Goal: Task Accomplishment & Management: Manage account settings

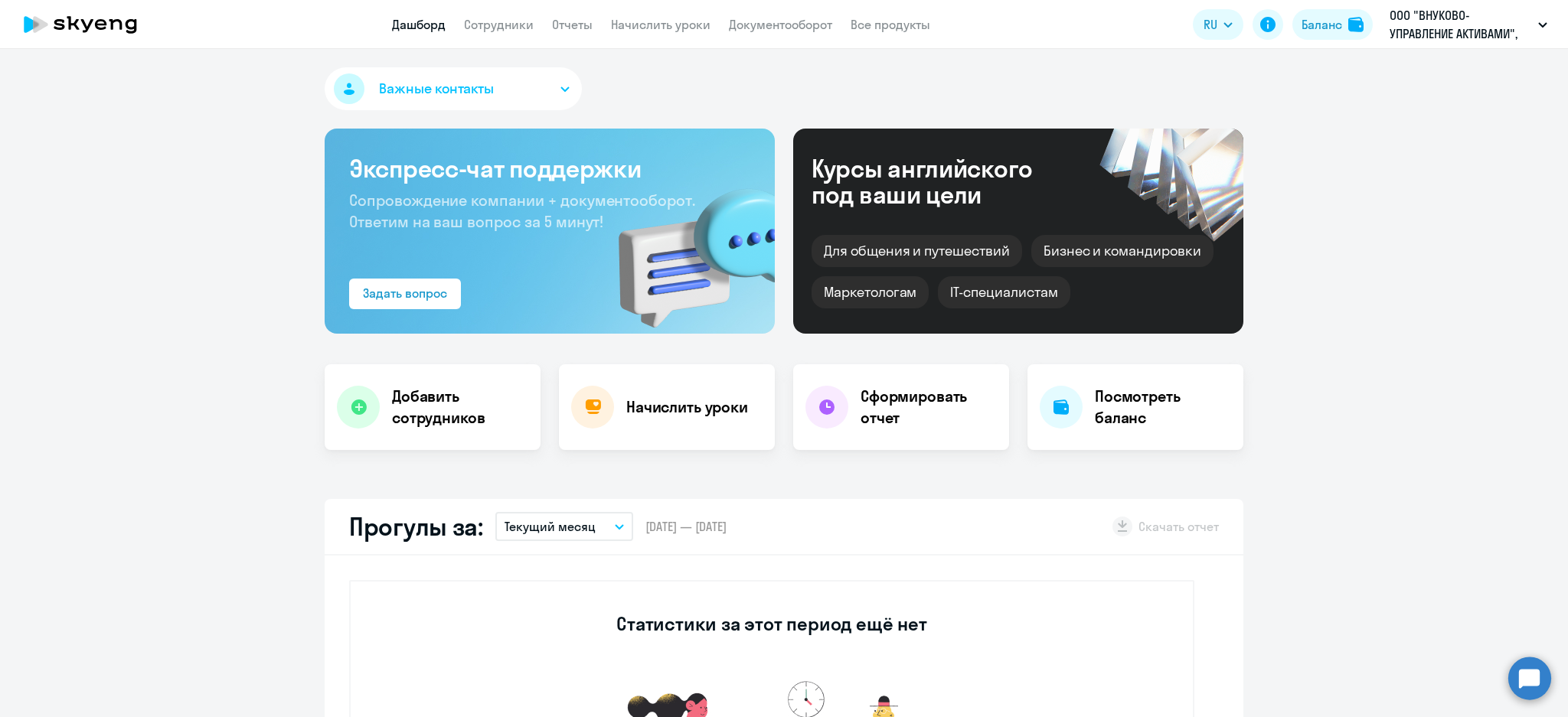
select select "30"
click at [510, 24] on link "Сотрудники" at bounding box center [499, 24] width 70 height 16
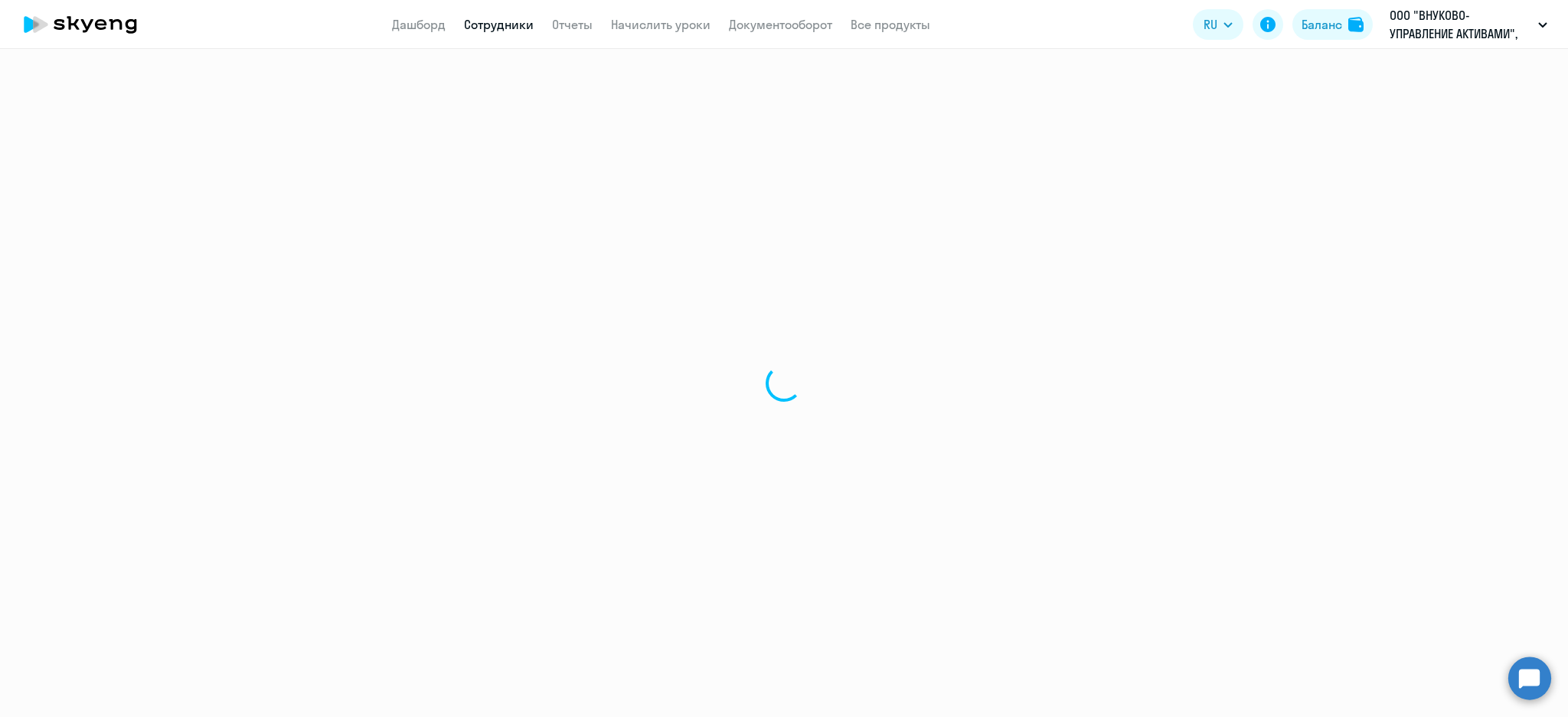
select select "30"
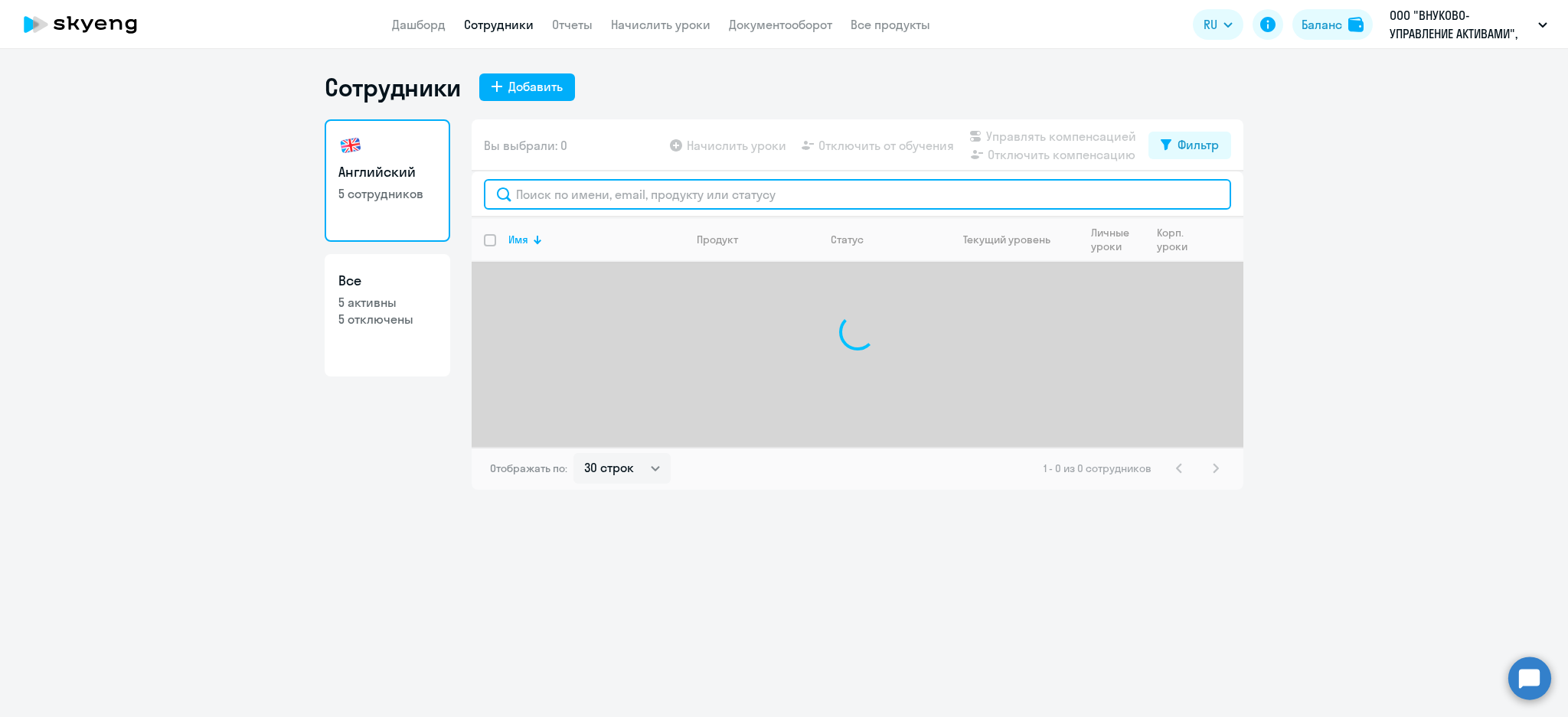
click at [683, 185] on input "text" at bounding box center [858, 194] width 747 height 30
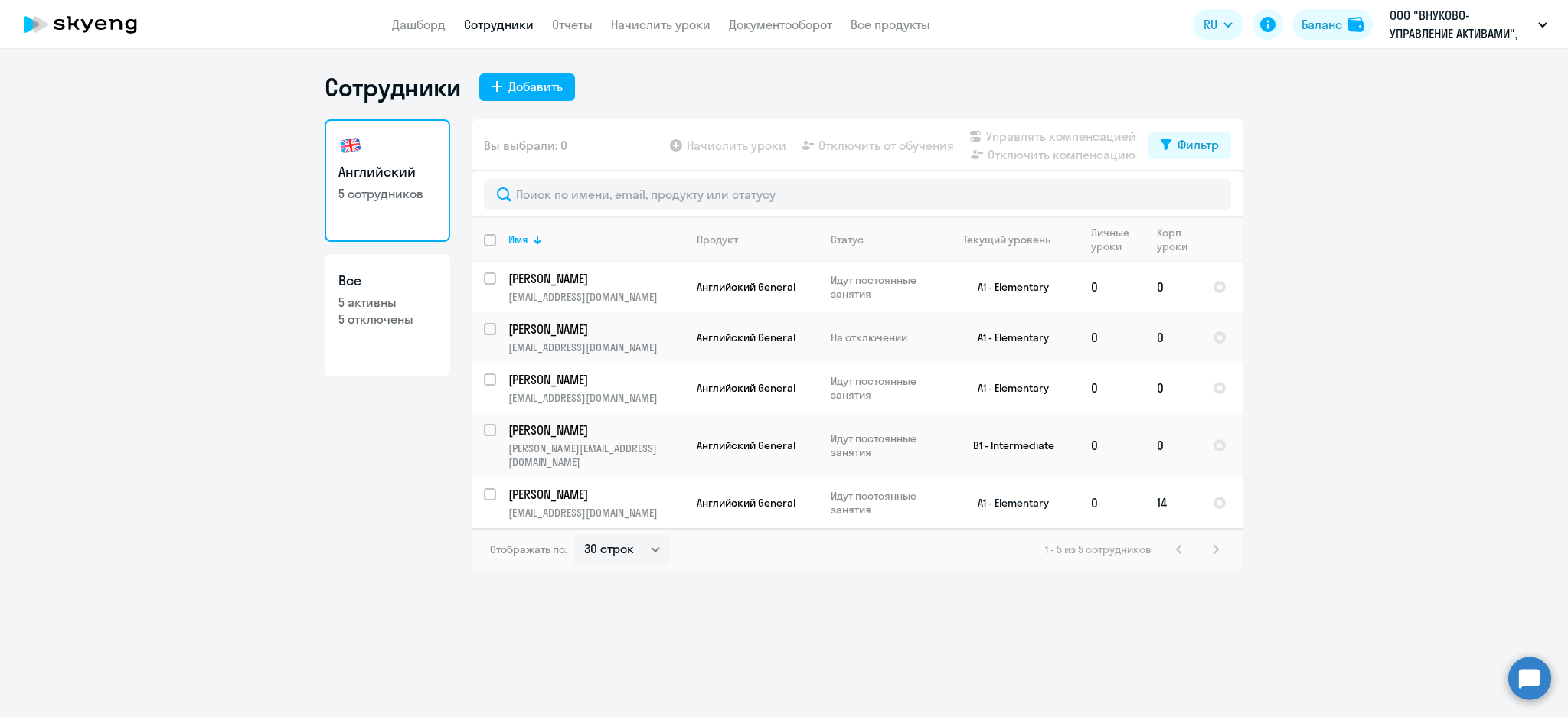
click at [493, 489] on input "select row 40648161" at bounding box center [499, 503] width 30 height 30
checkbox input "true"
drag, startPoint x: 1307, startPoint y: 431, endPoint x: 385, endPoint y: 5, distance: 1015.7
click at [344, 24] on app-header "Дашборд Сотрудники Отчеты Начислить уроки Документооборот Все продукты Дашборд …" at bounding box center [784, 24] width 1568 height 49
click at [908, 146] on span "Отключить от обучения" at bounding box center [885, 145] width 135 height 18
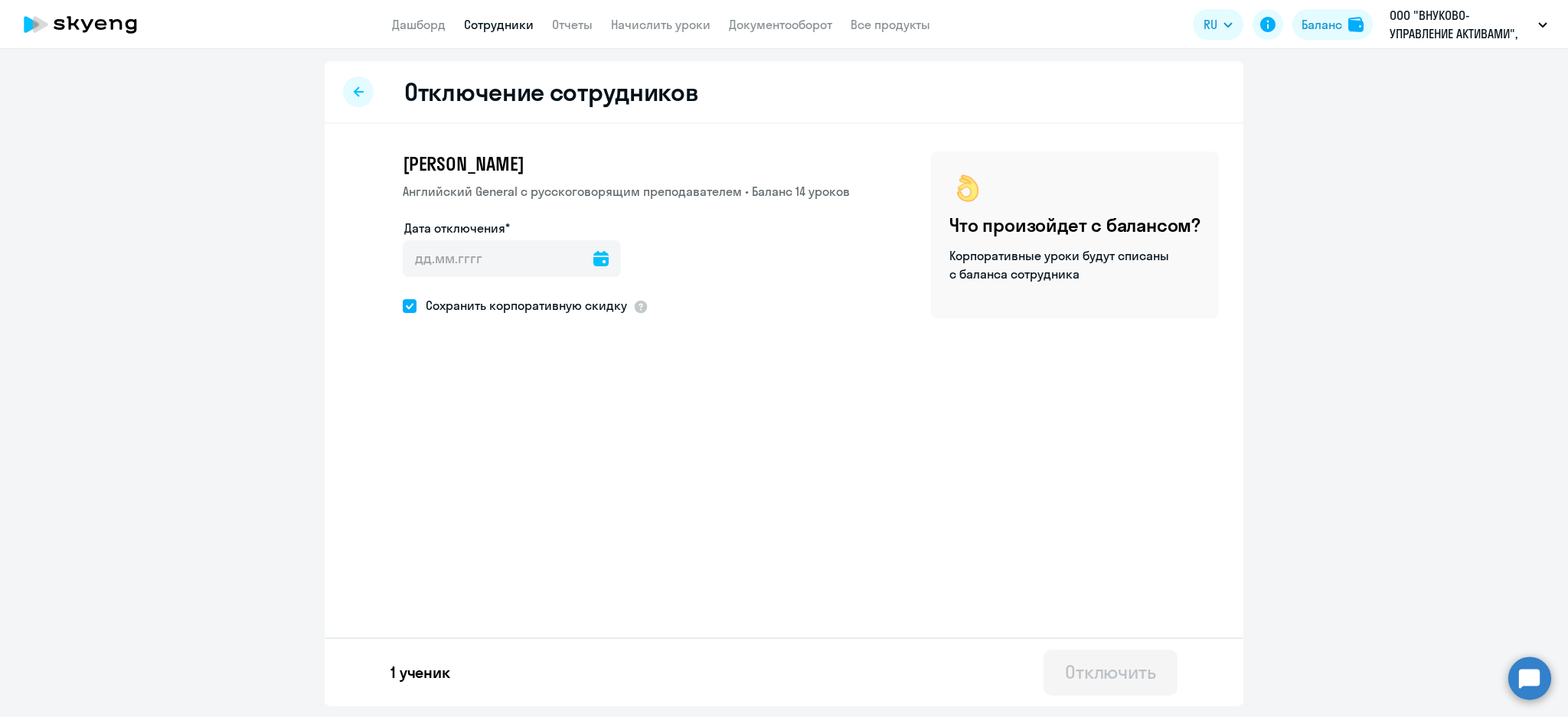
click at [599, 262] on icon at bounding box center [601, 259] width 16 height 16
click at [775, 322] on div at bounding box center [784, 358] width 1568 height 717
